Goal: Check status: Check status

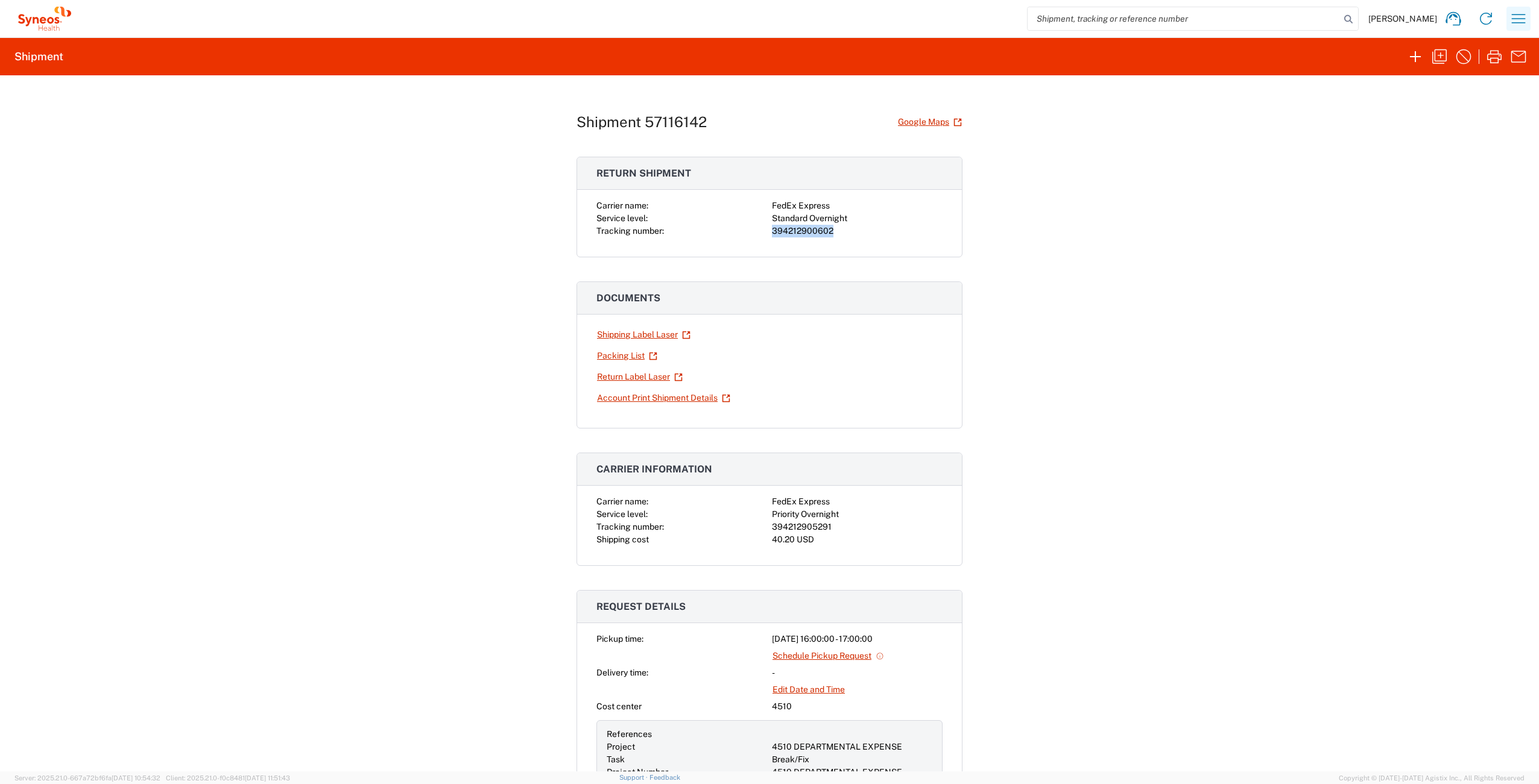
click at [1518, 18] on icon "button" at bounding box center [1518, 19] width 14 height 9
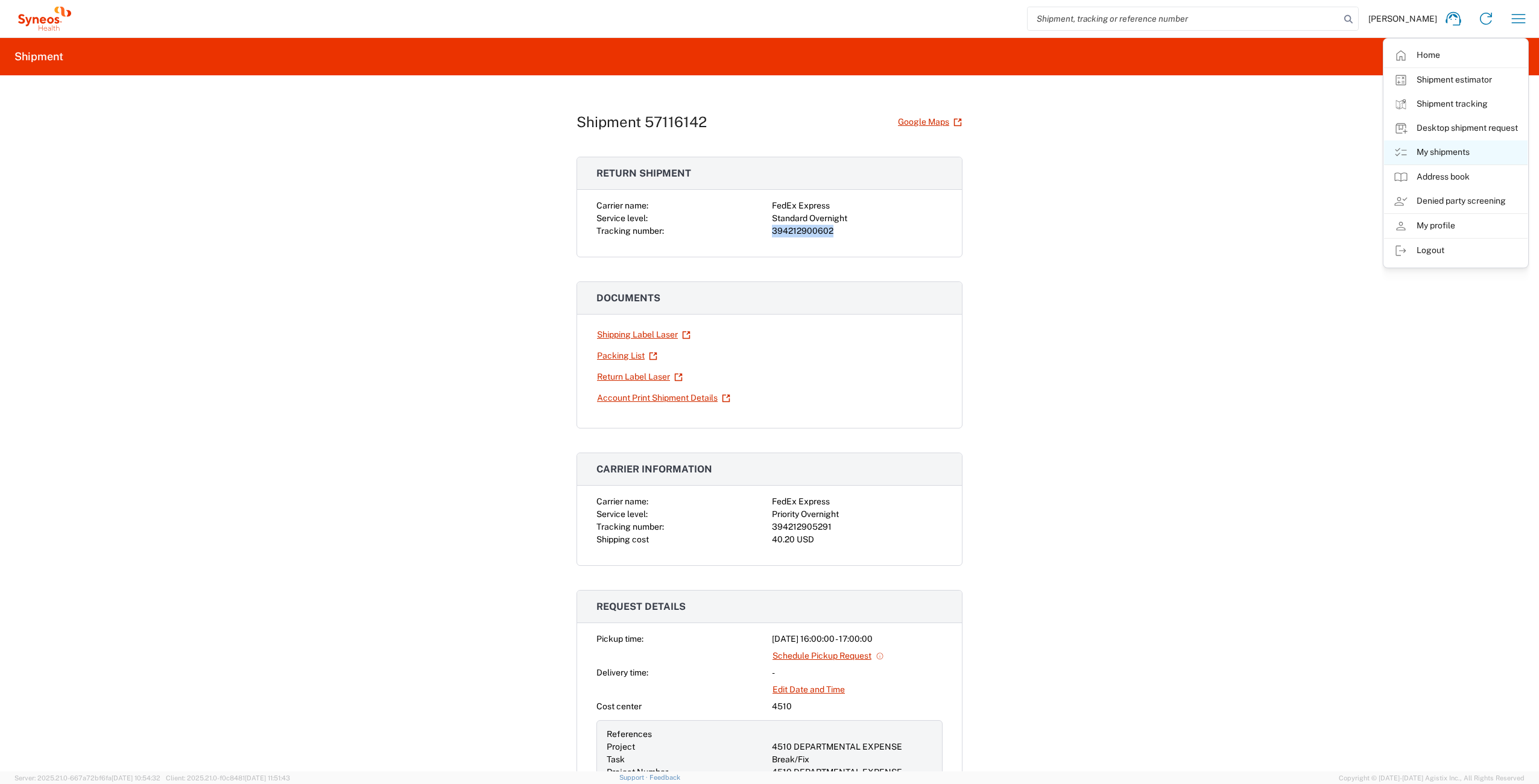
click at [1488, 152] on link "My shipments" at bounding box center [1455, 152] width 143 height 24
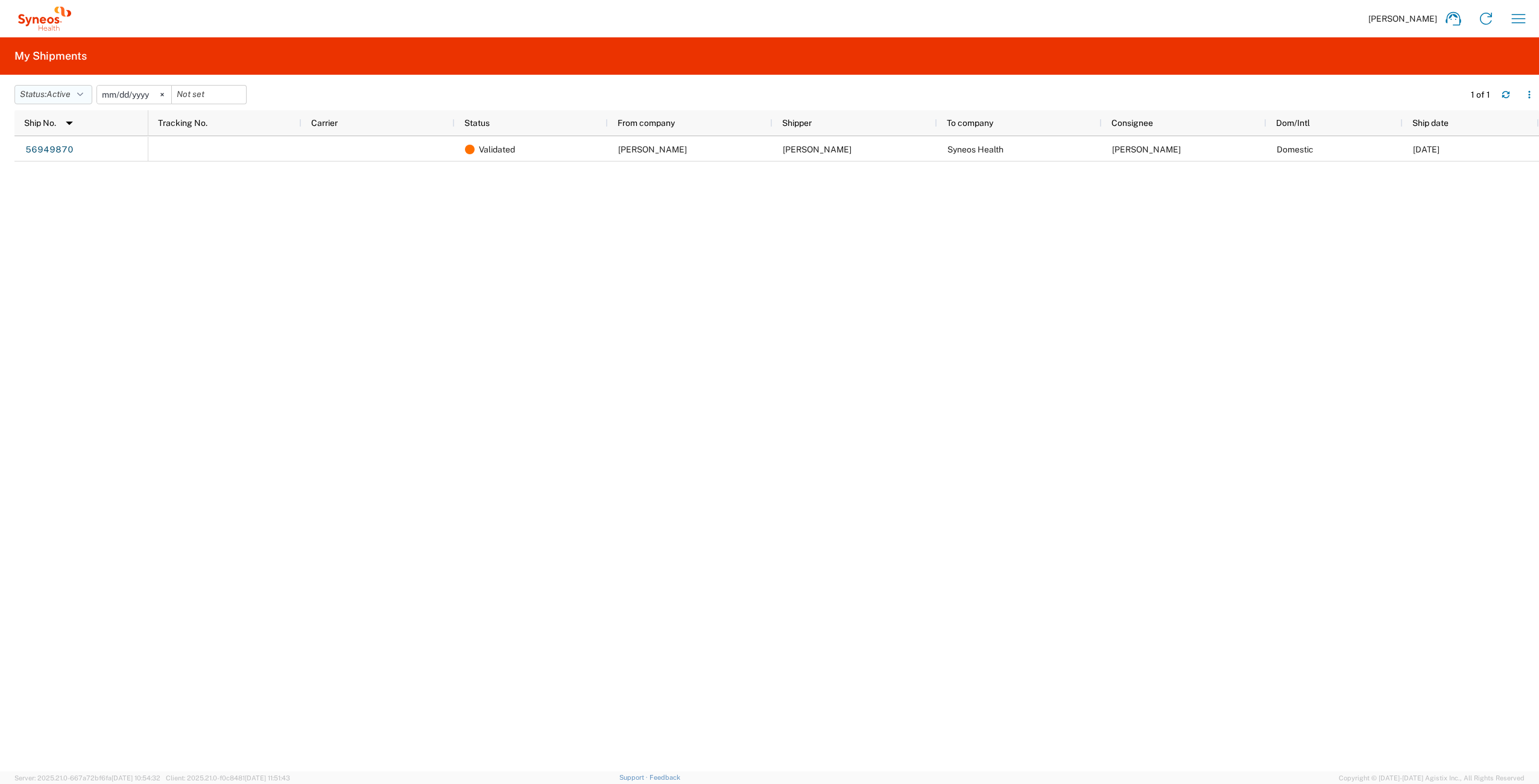
click at [83, 94] on icon "button" at bounding box center [80, 94] width 6 height 8
click at [81, 138] on span "Active" at bounding box center [85, 139] width 140 height 19
click at [82, 92] on icon "button" at bounding box center [80, 94] width 6 height 8
click at [80, 161] on span "All" at bounding box center [85, 158] width 140 height 19
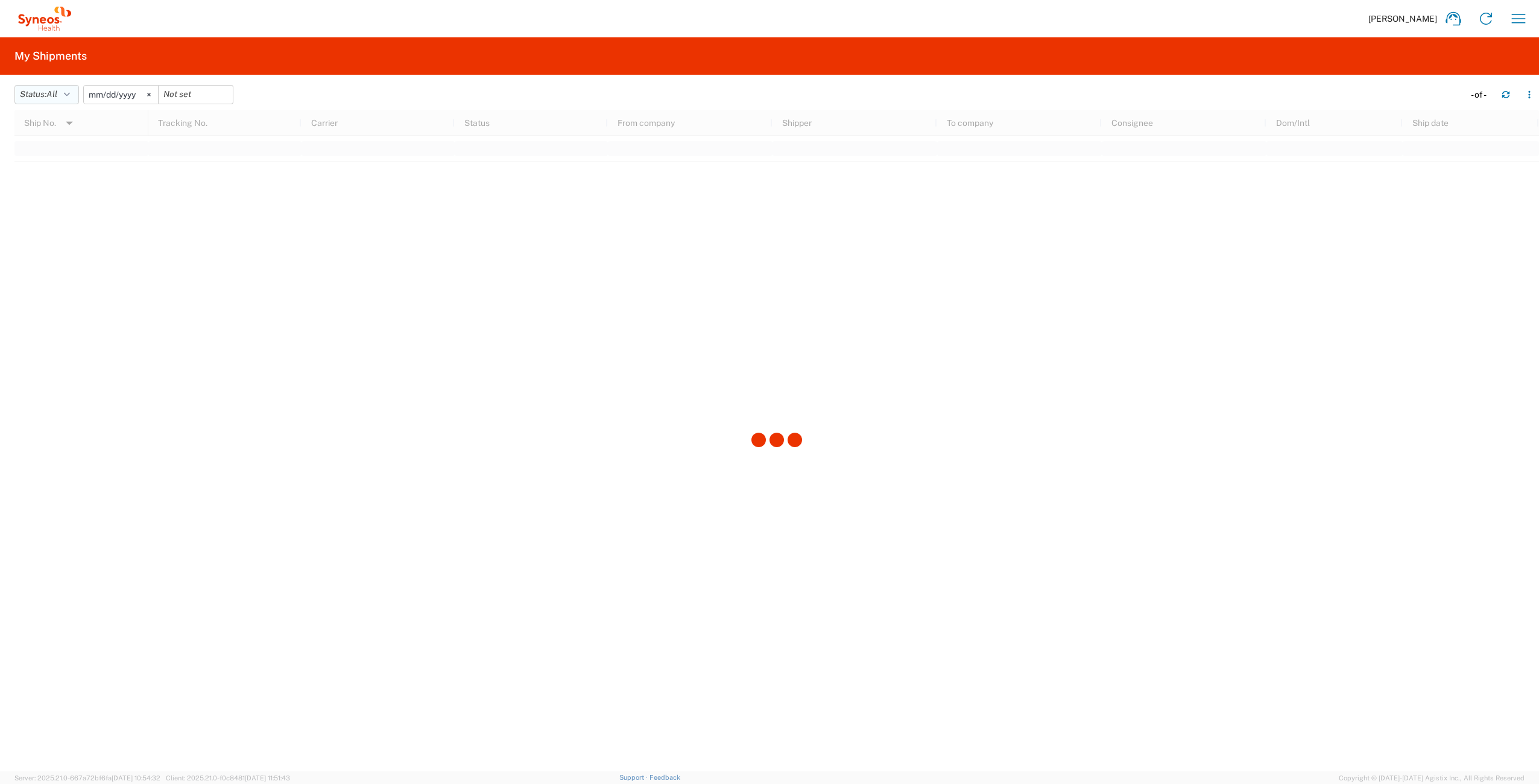
click at [37, 94] on button "Status: All" at bounding box center [46, 94] width 65 height 20
click at [81, 155] on span "All" at bounding box center [85, 158] width 140 height 19
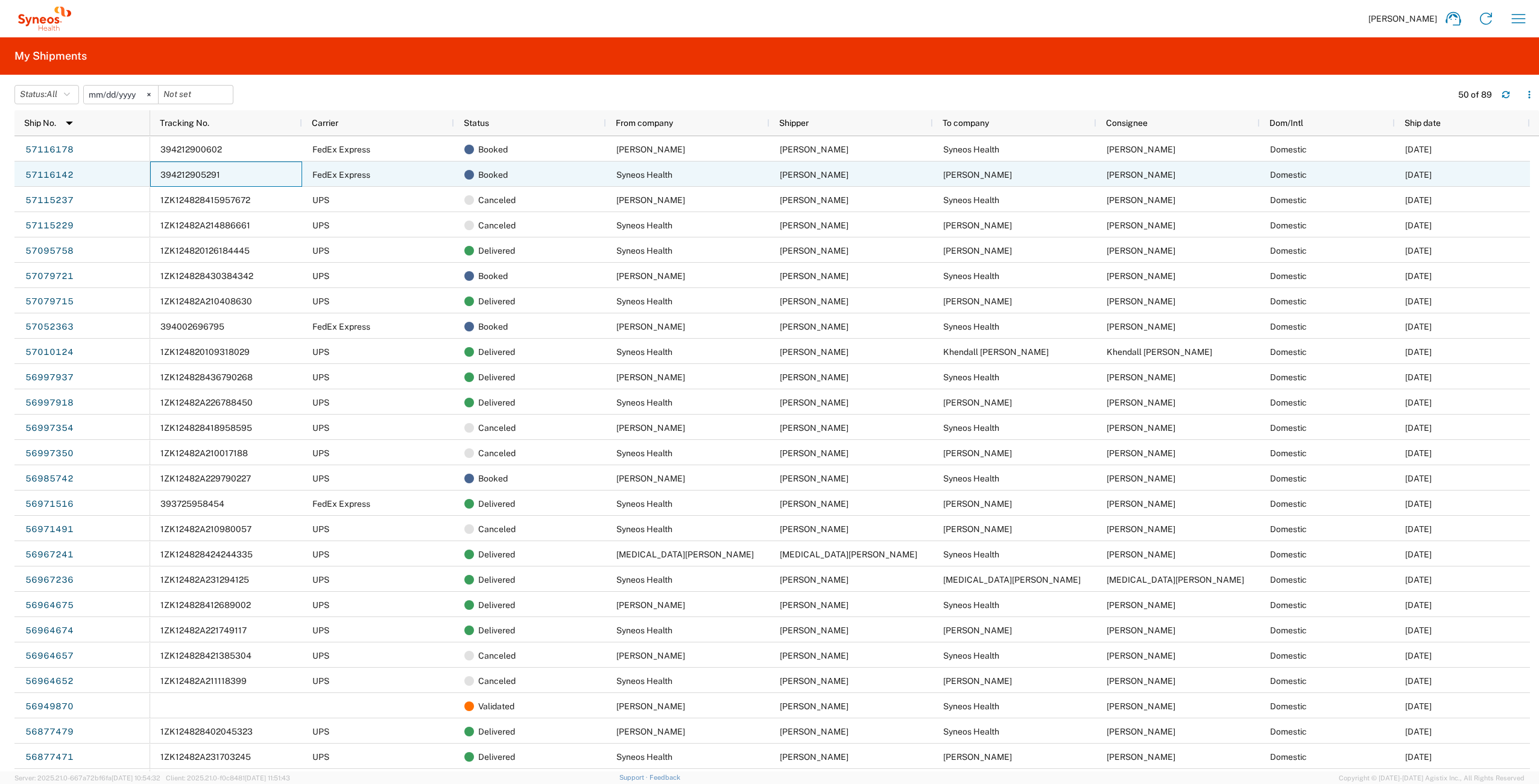
click at [201, 174] on span "394212905291" at bounding box center [190, 175] width 60 height 9
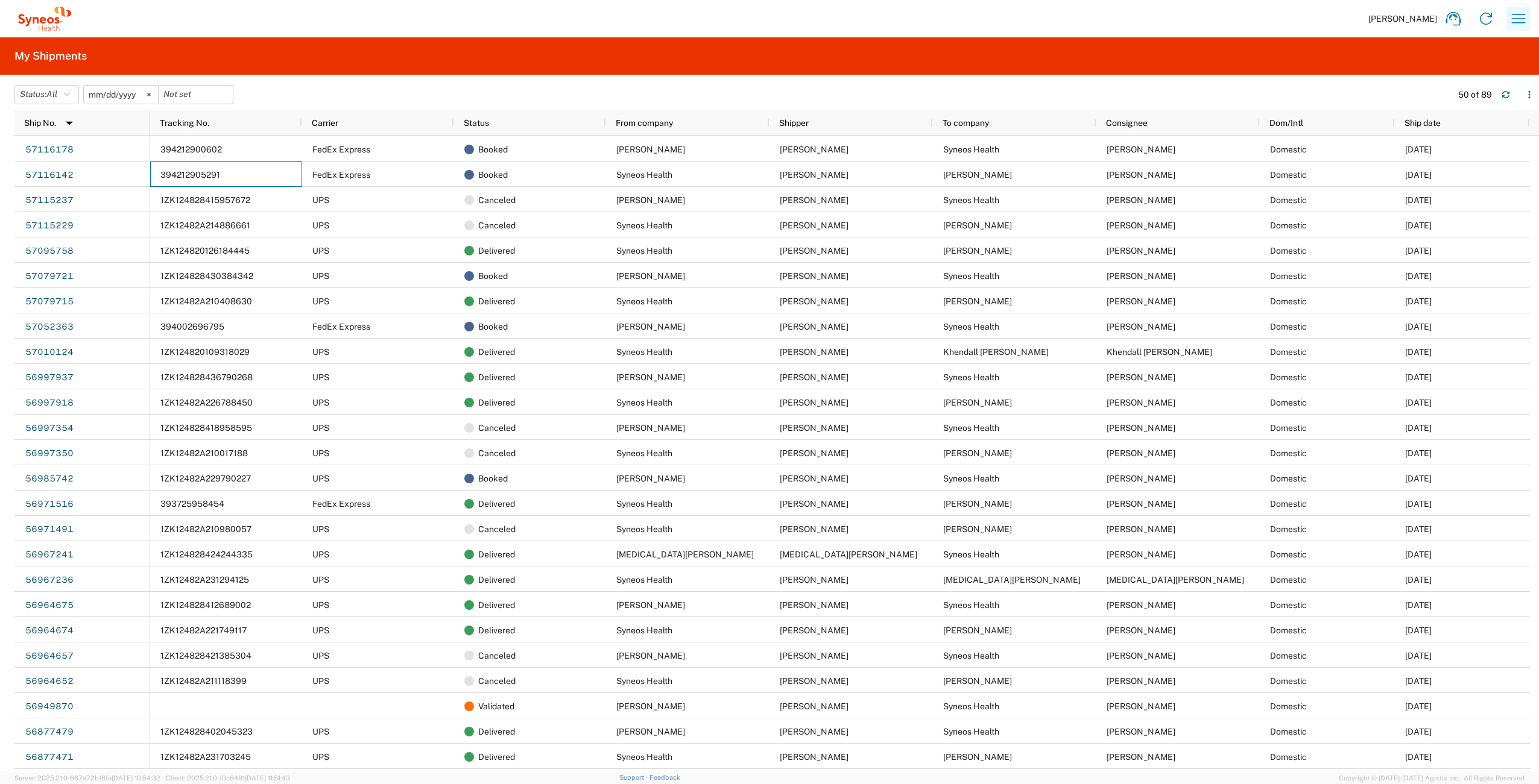
click at [1526, 23] on icon "button" at bounding box center [1518, 19] width 20 height 20
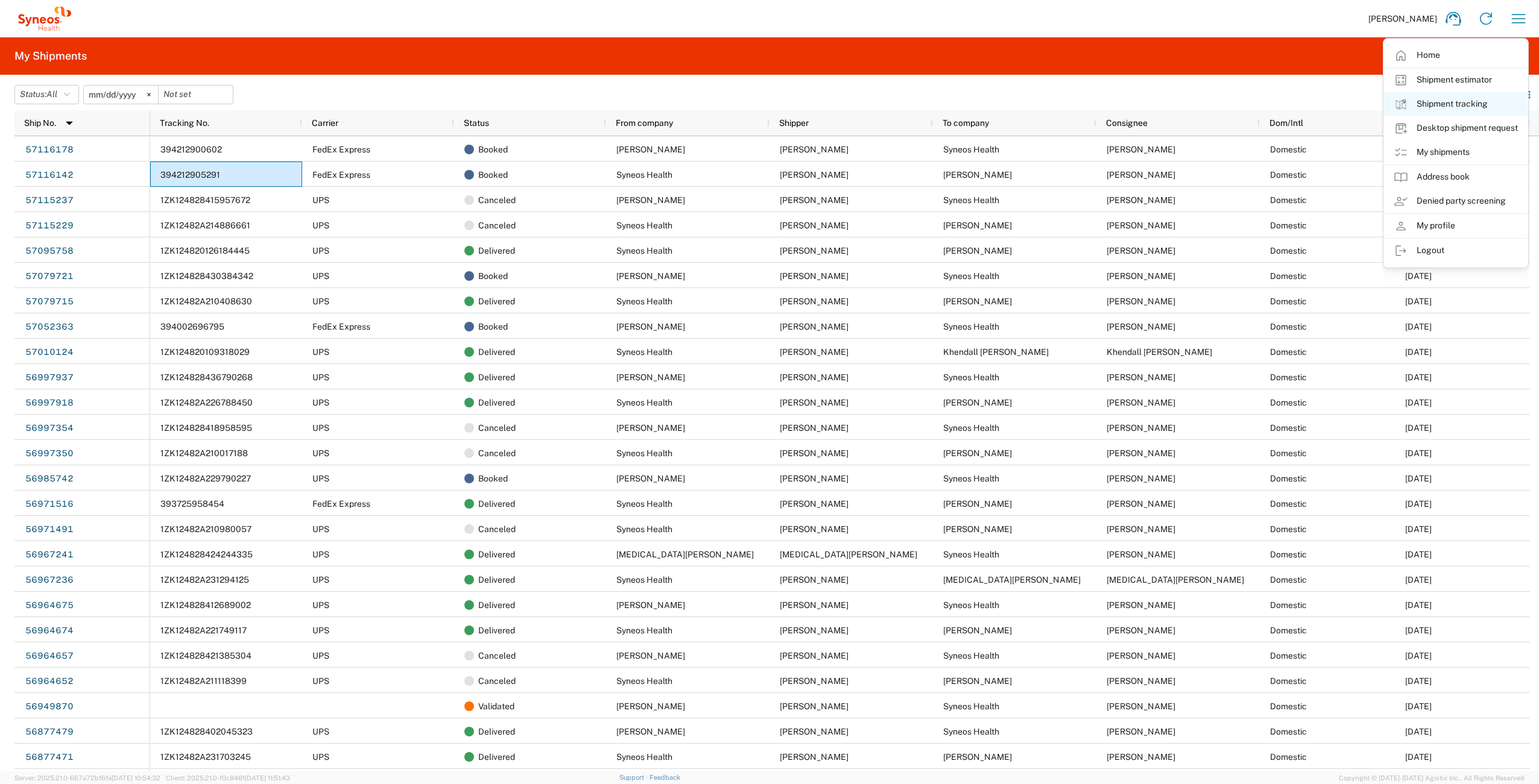
click at [1473, 106] on link "Shipment tracking" at bounding box center [1455, 105] width 143 height 24
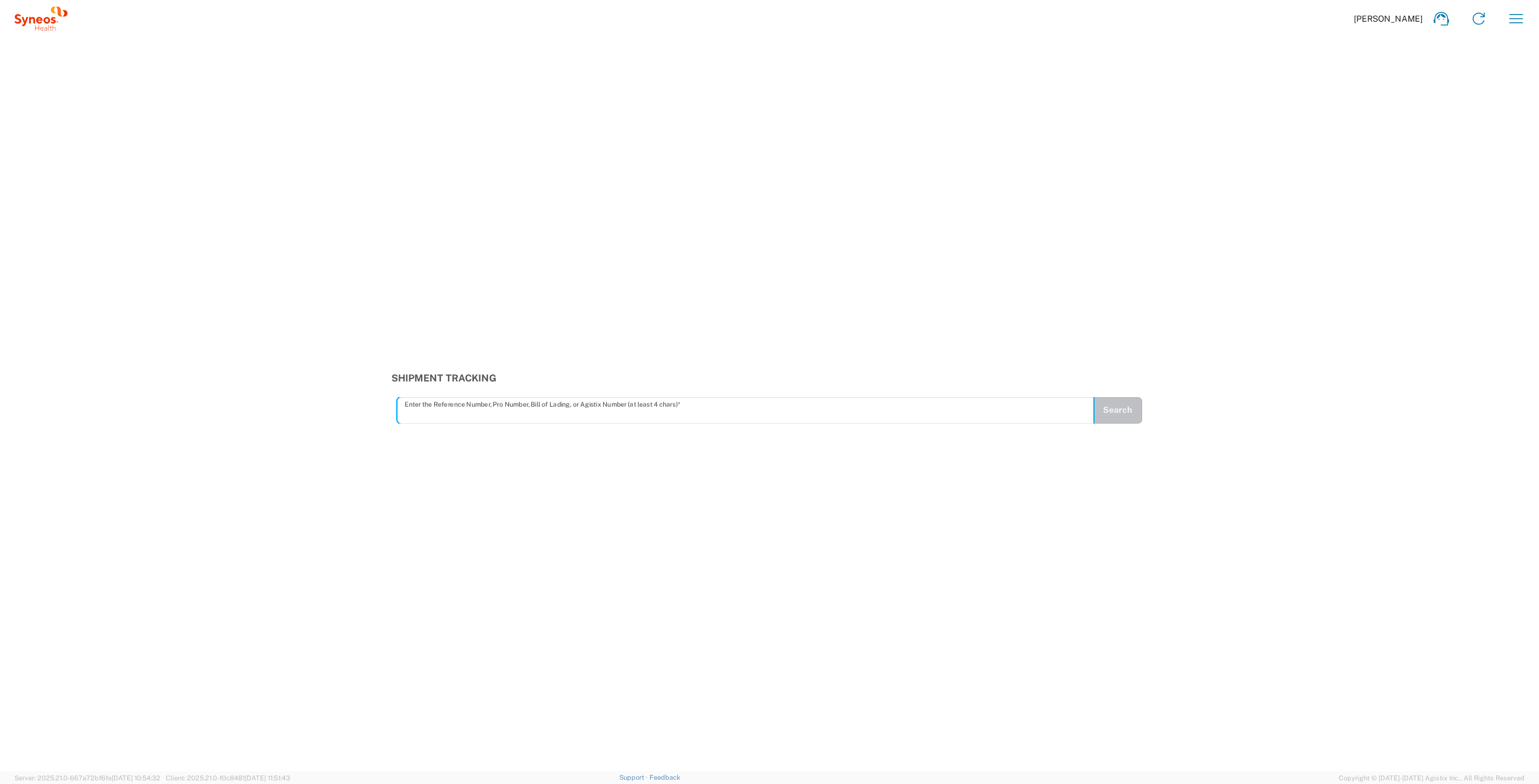
click at [619, 404] on input "text" at bounding box center [745, 410] width 682 height 22
type input "394212905291"
click at [1118, 413] on button "Search" at bounding box center [1117, 411] width 50 height 26
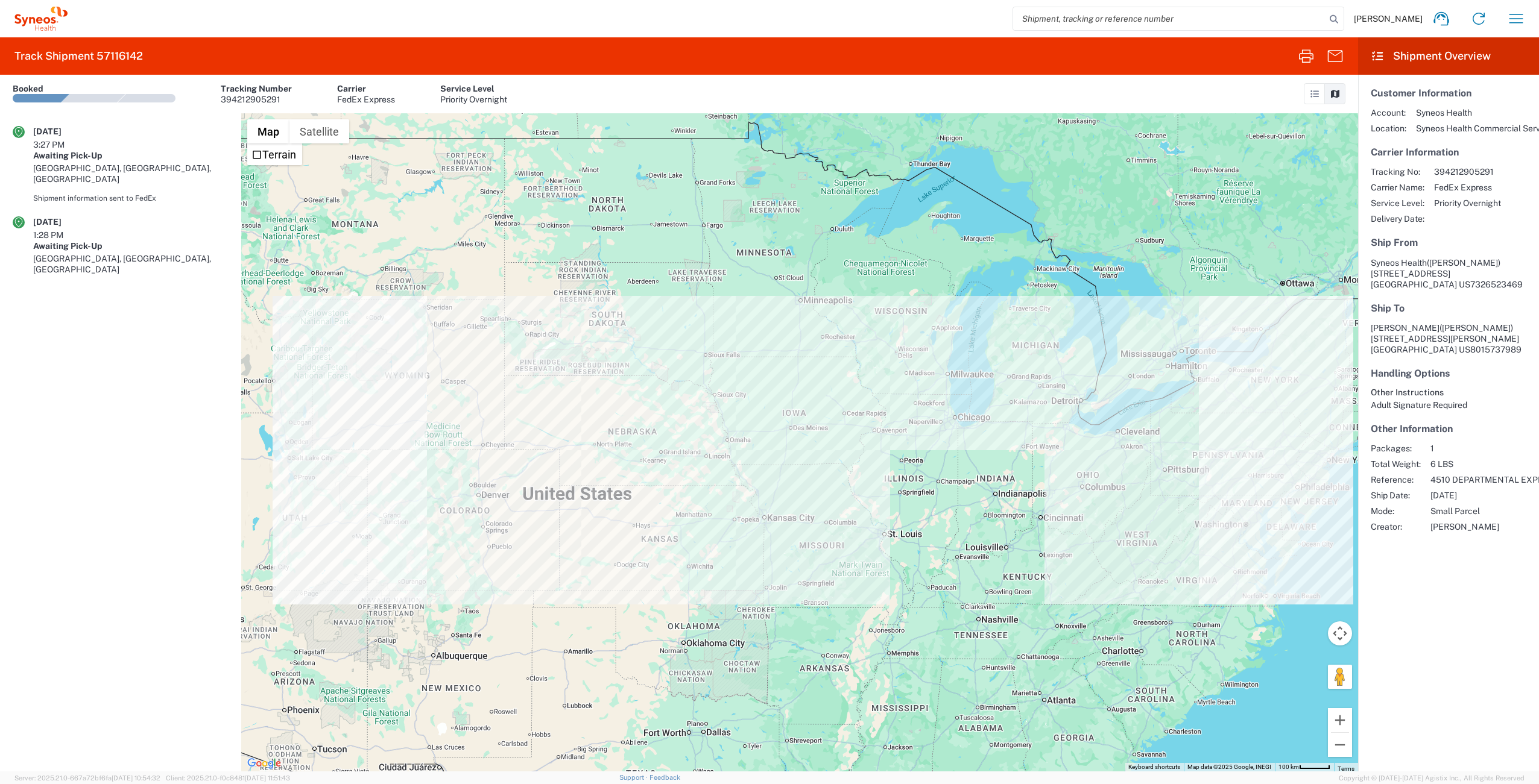
click at [145, 286] on agx-shipment-transit-statuses-widget "[DATE] 3:27 PM Awaiting Pick-[GEOGRAPHIC_DATA], [GEOGRAPHIC_DATA], [GEOGRAPHIC_…" at bounding box center [121, 442] width 242 height 658
click at [1520, 20] on icon "button" at bounding box center [1516, 19] width 20 height 20
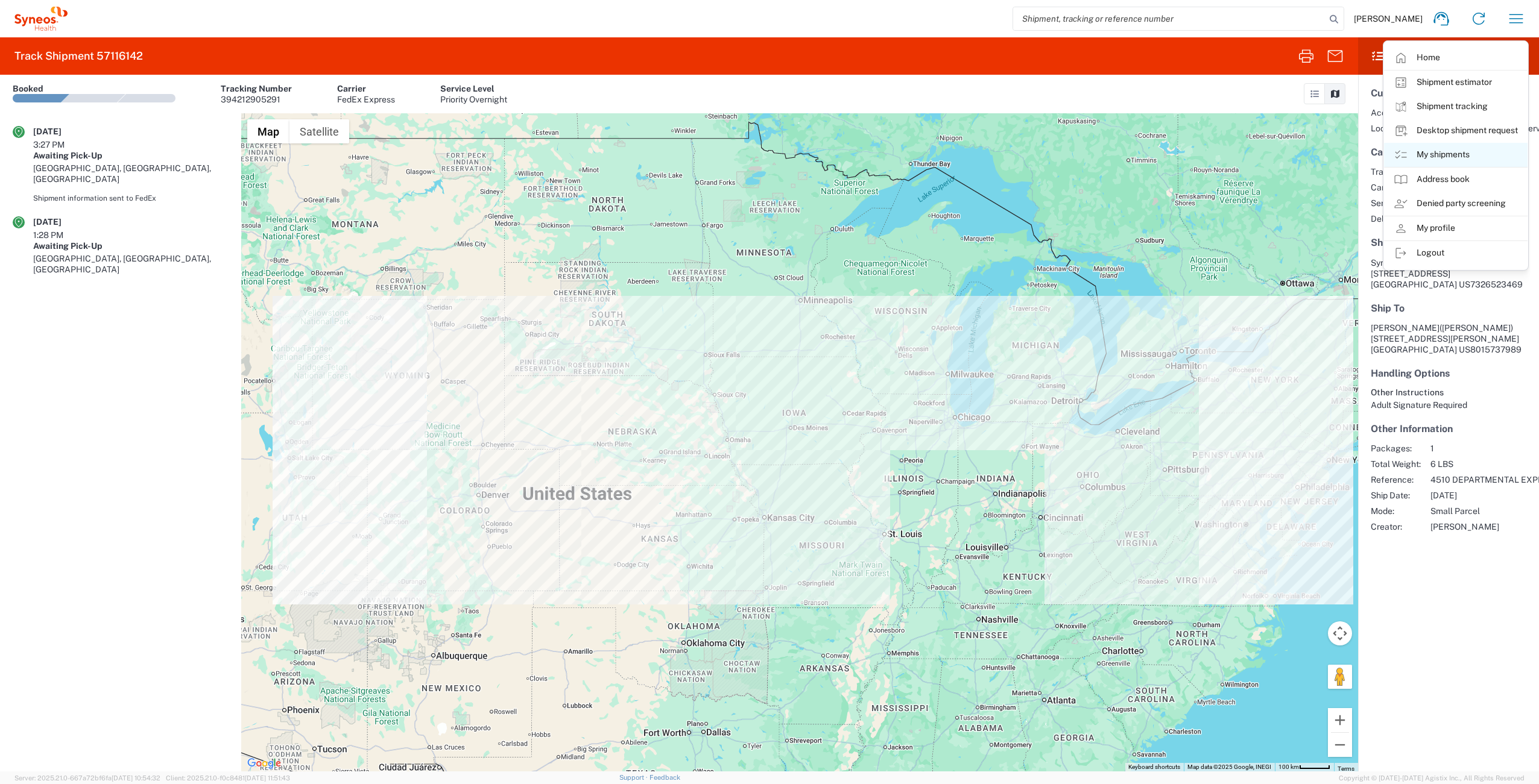
click at [1473, 149] on link "My shipments" at bounding box center [1455, 155] width 143 height 24
